Goal: Task Accomplishment & Management: Use online tool/utility

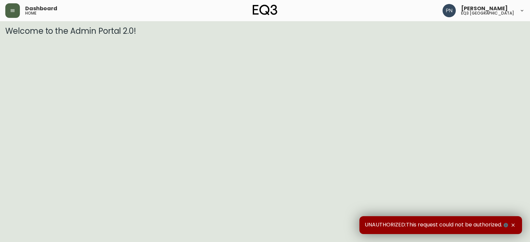
click at [11, 10] on icon "button" at bounding box center [12, 10] width 5 height 5
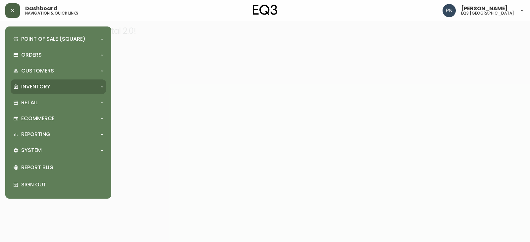
click at [94, 92] on div "Inventory" at bounding box center [58, 86] width 95 height 15
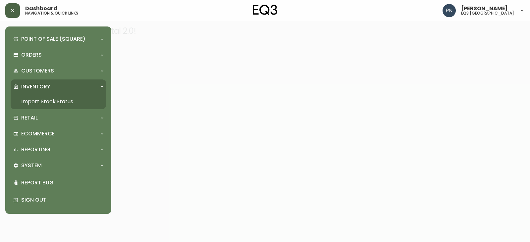
click at [76, 100] on link "Import Stock Status" at bounding box center [58, 101] width 95 height 15
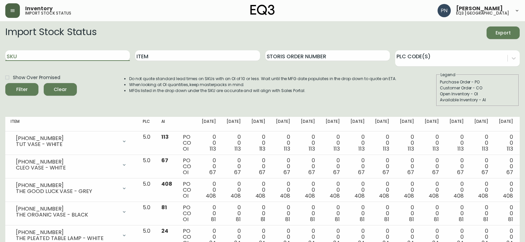
click at [55, 52] on input "SKU" at bounding box center [67, 55] width 125 height 11
paste input "[PHONE_NUMBER]"
click at [28, 87] on span "Filter" at bounding box center [22, 89] width 23 height 8
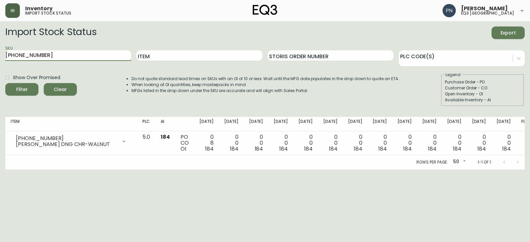
drag, startPoint x: 57, startPoint y: 53, endPoint x: 0, endPoint y: 63, distance: 57.6
click at [0, 63] on main "Import Stock Status Export SKU [PHONE_NUMBER] Item Storis Order Number PLC Code…" at bounding box center [265, 95] width 530 height 148
paste input "[PHONE_NUMBER]"
click at [20, 87] on icon "submit" at bounding box center [20, 89] width 8 height 8
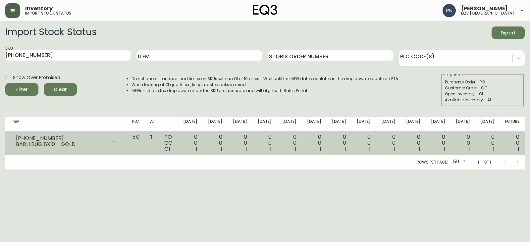
drag, startPoint x: 175, startPoint y: 134, endPoint x: 175, endPoint y: 139, distance: 5.0
click at [152, 139] on span "1" at bounding box center [151, 137] width 2 height 8
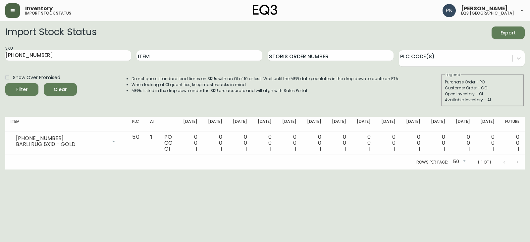
click at [518, 160] on div at bounding box center [510, 162] width 26 height 13
click at [504, 162] on div at bounding box center [510, 162] width 26 height 13
drag, startPoint x: 46, startPoint y: 57, endPoint x: 0, endPoint y: 69, distance: 47.8
click at [0, 69] on main "Import Stock Status Export SKU [PHONE_NUMBER] Item Storis Order Number PLC Code…" at bounding box center [265, 95] width 530 height 148
paste input "8"
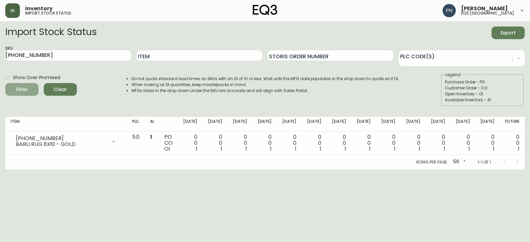
click at [25, 88] on div "Filter" at bounding box center [22, 89] width 12 height 8
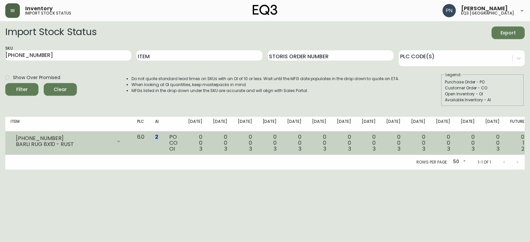
drag, startPoint x: 181, startPoint y: 137, endPoint x: 185, endPoint y: 138, distance: 4.0
click at [164, 138] on td "2" at bounding box center [157, 143] width 14 height 24
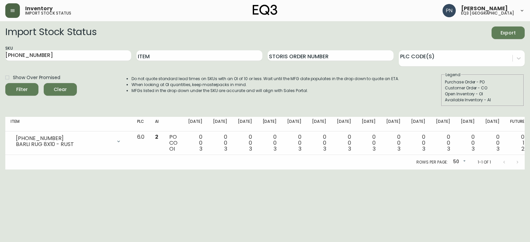
click at [181, 157] on div "Rows per page: 50 50 1-1 of 1" at bounding box center [264, 162] width 519 height 15
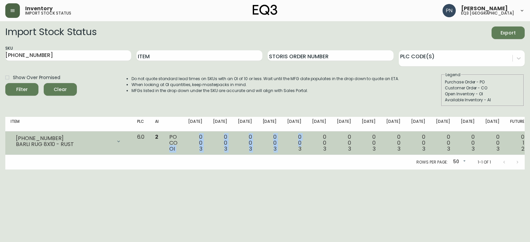
drag, startPoint x: 197, startPoint y: 150, endPoint x: 321, endPoint y: 146, distance: 124.6
click at [321, 146] on tr "[PHONE_NUMBER] BARLI RUG 8X10 - RUST Opening Balance 3 ( [DATE] ) Available Inv…" at bounding box center [267, 143] width 524 height 24
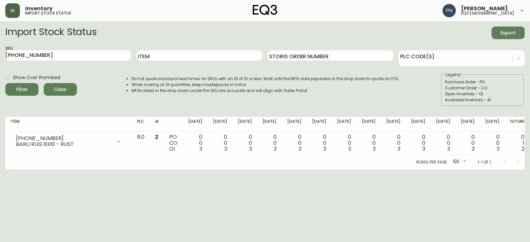
click at [306, 169] on div "Rows per page: 50 50 1-1 of 1" at bounding box center [264, 162] width 519 height 15
drag, startPoint x: 75, startPoint y: 54, endPoint x: 0, endPoint y: 73, distance: 77.5
click at [0, 73] on main "Import Stock Status Export SKU [PHONE_NUMBER] Item Storis Order Number PLC Code…" at bounding box center [265, 95] width 530 height 148
paste input "7712-4"
click at [16, 85] on span "Filter" at bounding box center [22, 89] width 23 height 8
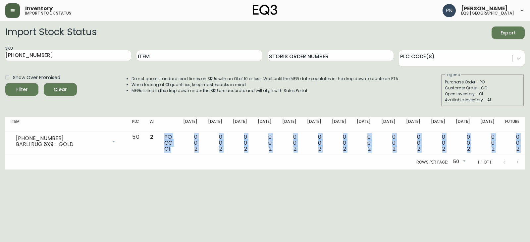
drag, startPoint x: 190, startPoint y: 139, endPoint x: 197, endPoint y: 157, distance: 19.5
click at [197, 157] on div "Item PLC AI [DATE] Oct [DATE] [DATE] Nov [DATE] Nov [DATE] Dec [DATE] Dec [DATE…" at bounding box center [264, 143] width 519 height 53
click at [199, 170] on html "Inventory import stock status [PERSON_NAME] eq3 [GEOGRAPHIC_DATA] Import Stock …" at bounding box center [265, 85] width 530 height 170
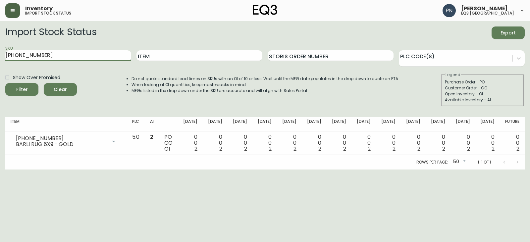
drag, startPoint x: 74, startPoint y: 54, endPoint x: 0, endPoint y: 66, distance: 74.6
click at [0, 66] on main "Import Stock Status Export SKU [PHONE_NUMBER] Item Storis Order Number PLC Code…" at bounding box center [265, 95] width 530 height 148
paste input "020-845-15-A"
click at [25, 88] on div "Filter" at bounding box center [22, 89] width 12 height 8
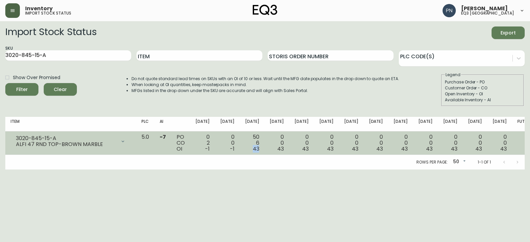
drag, startPoint x: 267, startPoint y: 151, endPoint x: 274, endPoint y: 151, distance: 7.0
click at [265, 151] on td "50 6 43" at bounding box center [252, 143] width 25 height 24
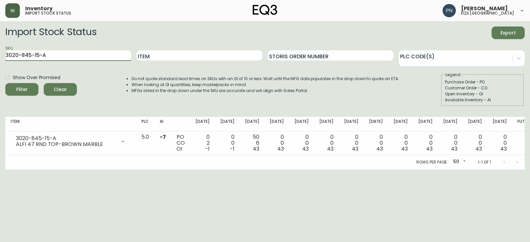
drag, startPoint x: 115, startPoint y: 55, endPoint x: 0, endPoint y: 71, distance: 115.7
click at [0, 71] on main "Import Stock Status Export SKU 3020-845-15-A Item Storis Order Number PLC Code(…" at bounding box center [265, 95] width 530 height 148
paste input "B"
click at [17, 88] on icon "submit" at bounding box center [19, 88] width 7 height 7
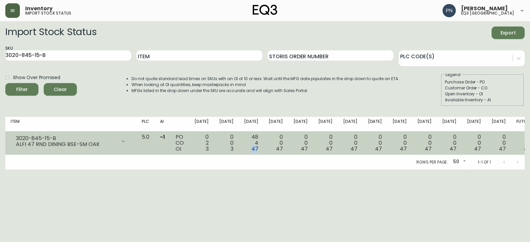
drag, startPoint x: 267, startPoint y: 149, endPoint x: 273, endPoint y: 148, distance: 5.6
click at [264, 148] on td "48 4 47" at bounding box center [251, 143] width 25 height 24
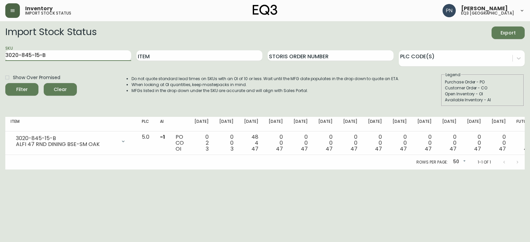
drag, startPoint x: 95, startPoint y: 56, endPoint x: 3, endPoint y: 50, distance: 92.6
click at [3, 50] on main "Import Stock Status Export SKU 3020-845-15-B Item Storis Order Number PLC Code(…" at bounding box center [265, 95] width 530 height 148
paste input "387-1"
click at [5, 83] on button "Filter" at bounding box center [21, 89] width 33 height 13
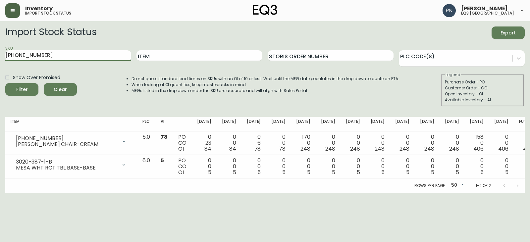
drag, startPoint x: 66, startPoint y: 53, endPoint x: 0, endPoint y: 54, distance: 65.6
click at [0, 54] on main "Import Stock Status Export SKU [PHONE_NUMBER] Item Storis Order Number PLC Code…" at bounding box center [265, 107] width 530 height 172
paste input "845-15-A"
type input "3020-845-15-A"
click at [5, 83] on button "Filter" at bounding box center [21, 89] width 33 height 13
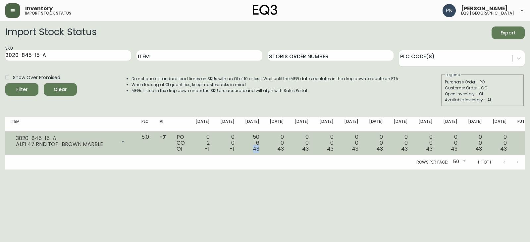
drag, startPoint x: 267, startPoint y: 150, endPoint x: 272, endPoint y: 150, distance: 5.6
click at [259, 150] on span "43" at bounding box center [256, 149] width 7 height 8
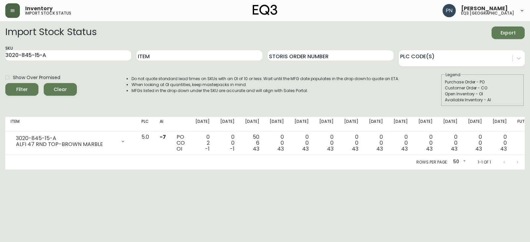
click at [265, 121] on th "[DATE]" at bounding box center [252, 124] width 25 height 15
